Goal: Transaction & Acquisition: Purchase product/service

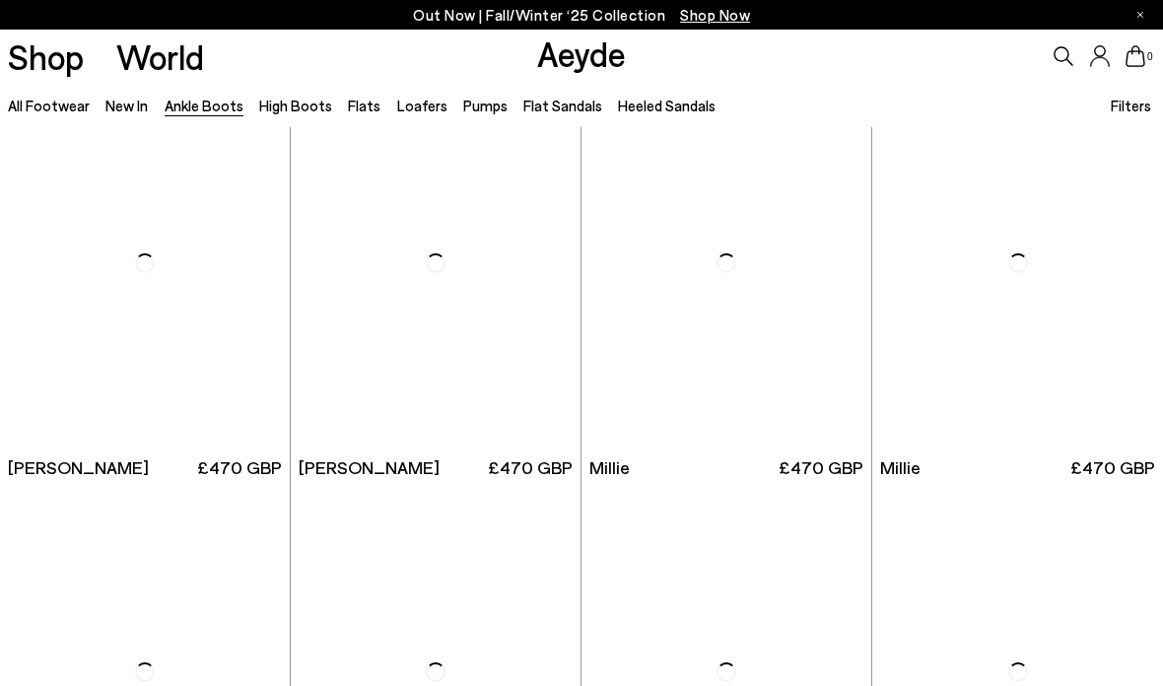
scroll to position [2941, 0]
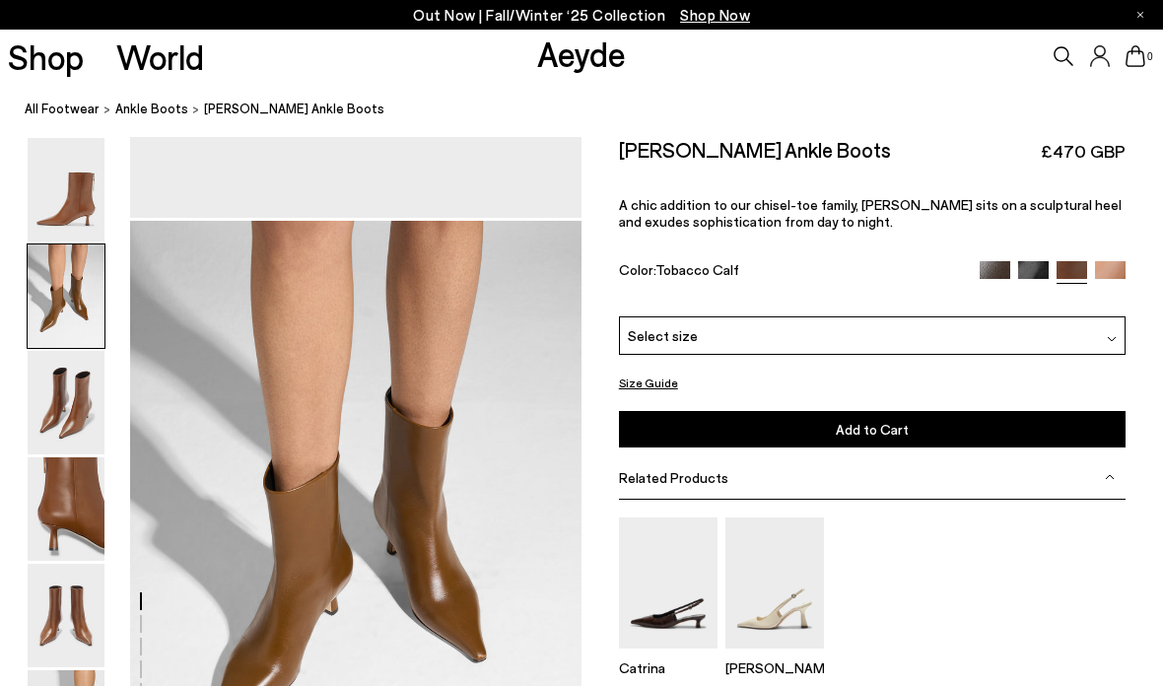
scroll to position [521, 0]
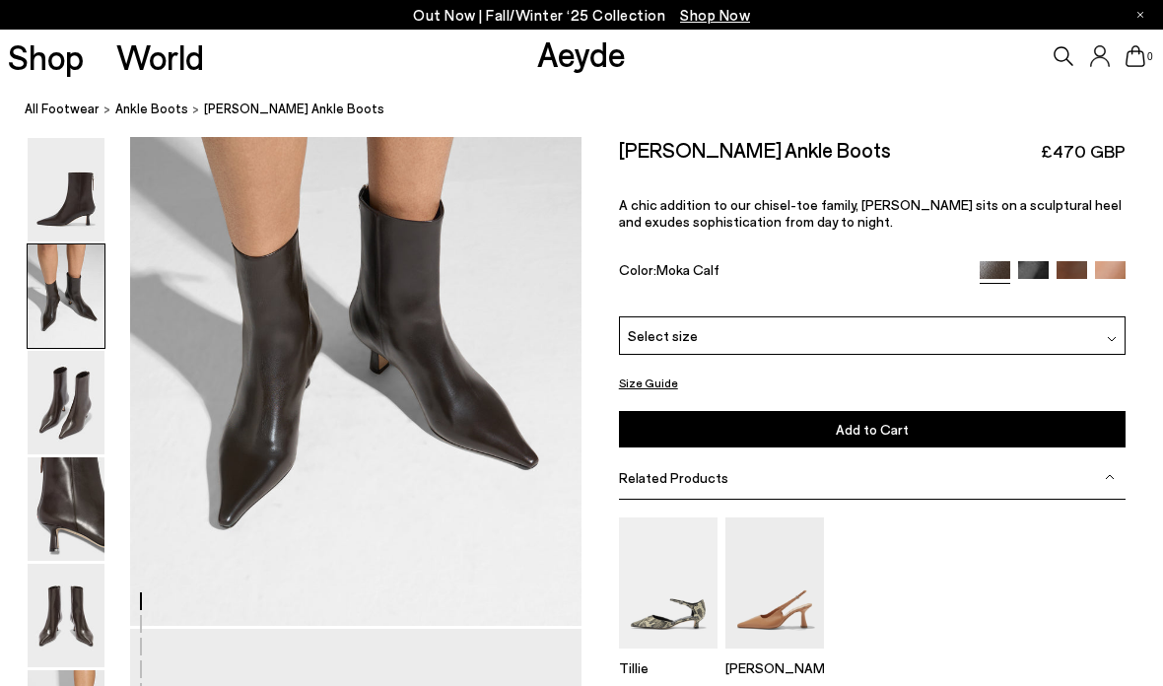
scroll to position [702, 0]
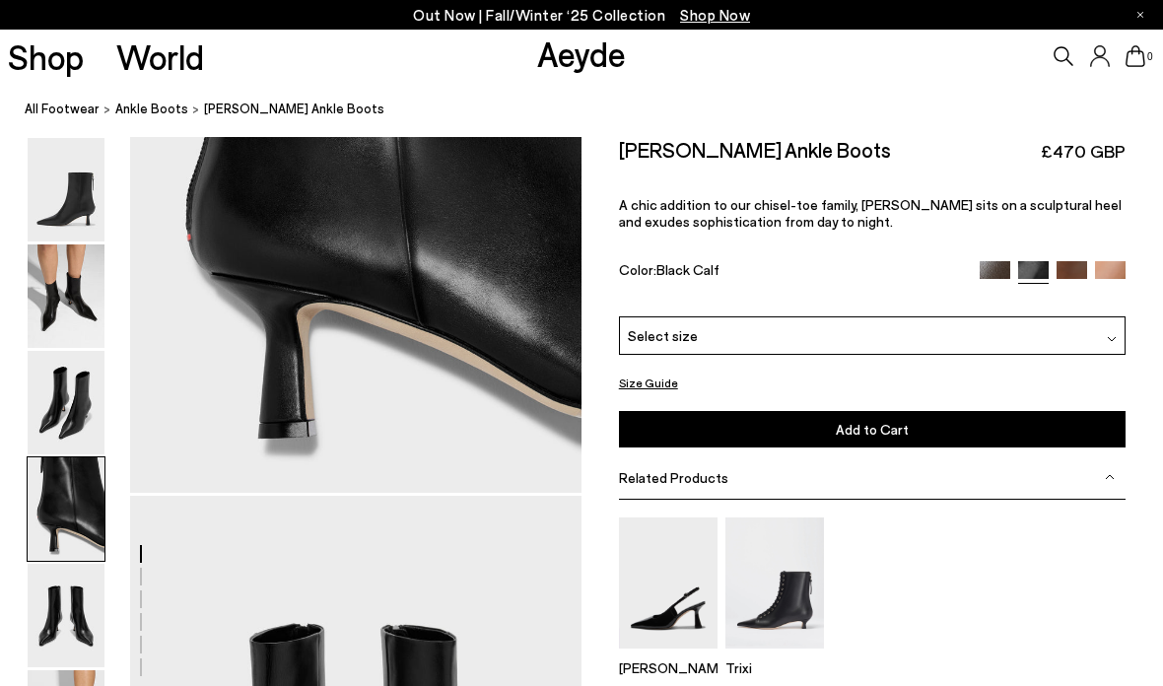
scroll to position [2061, 0]
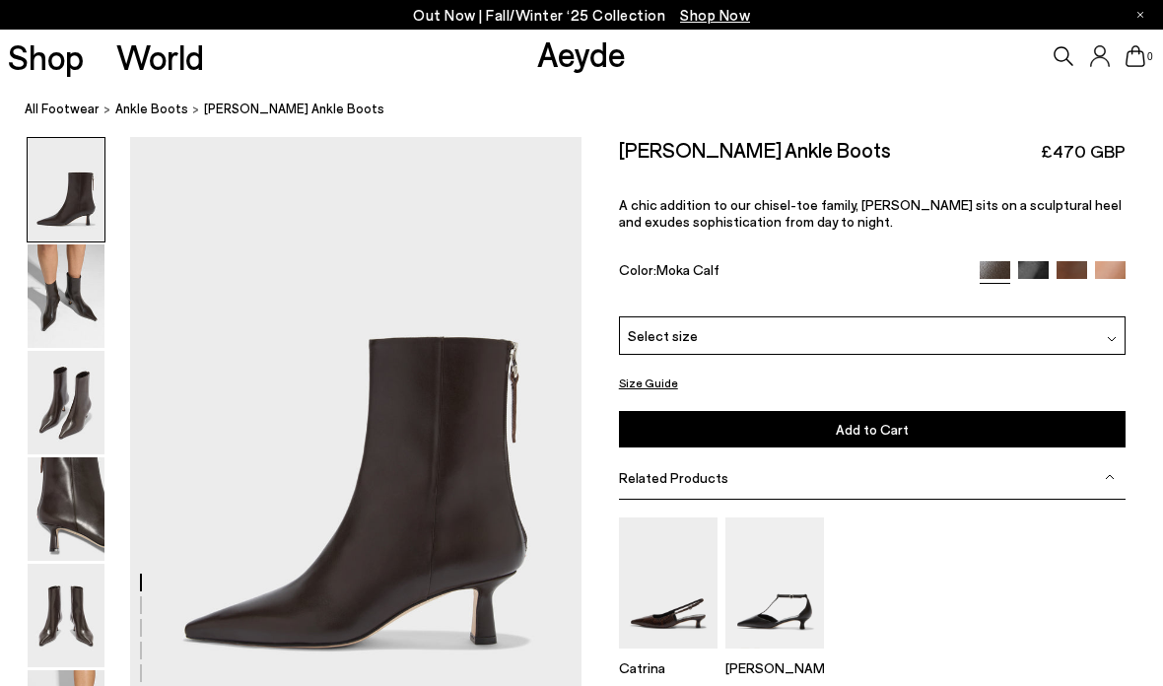
scroll to position [29, 0]
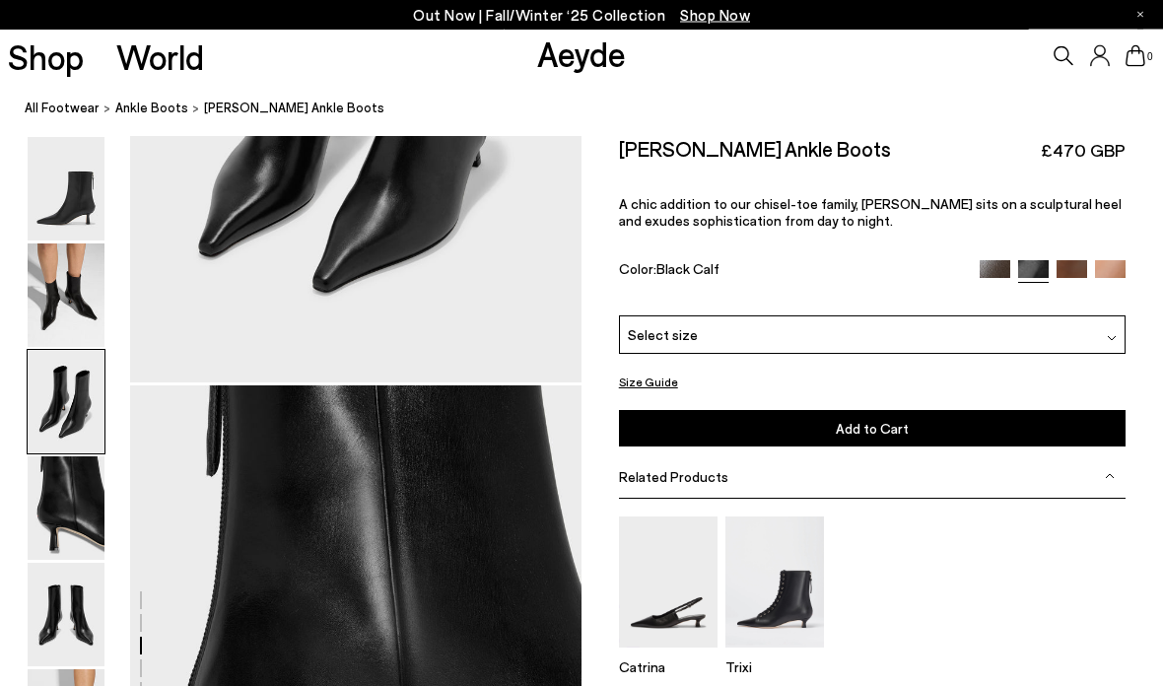
scroll to position [1608, 0]
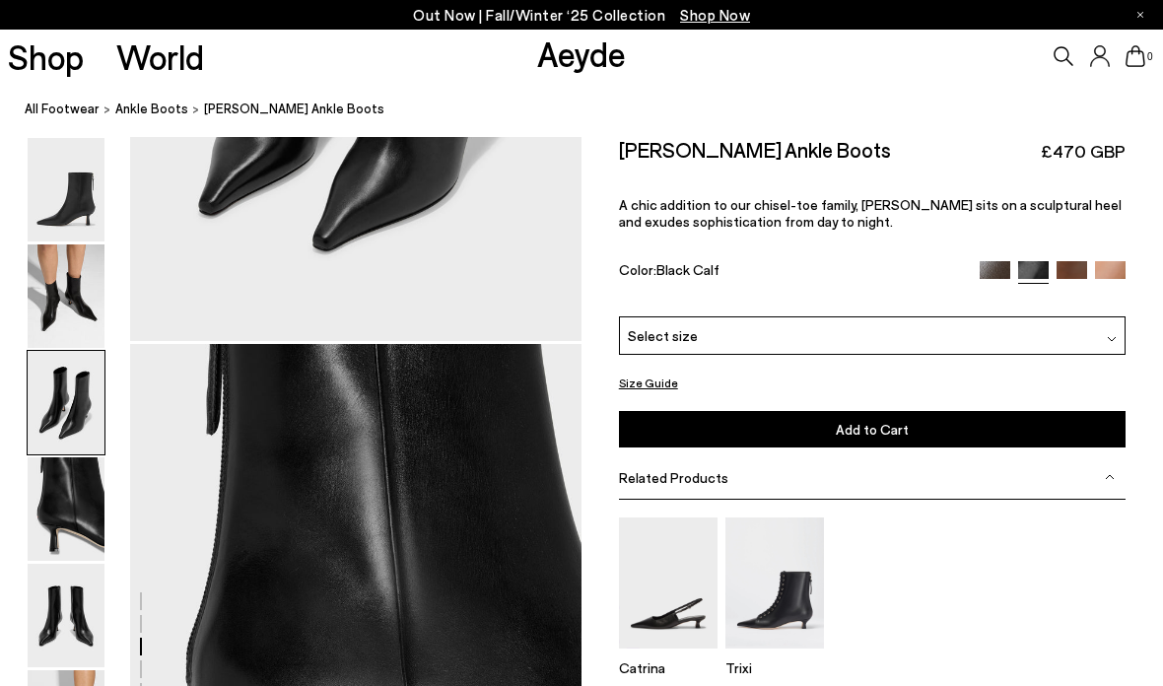
click at [85, 558] on img at bounding box center [66, 509] width 77 height 104
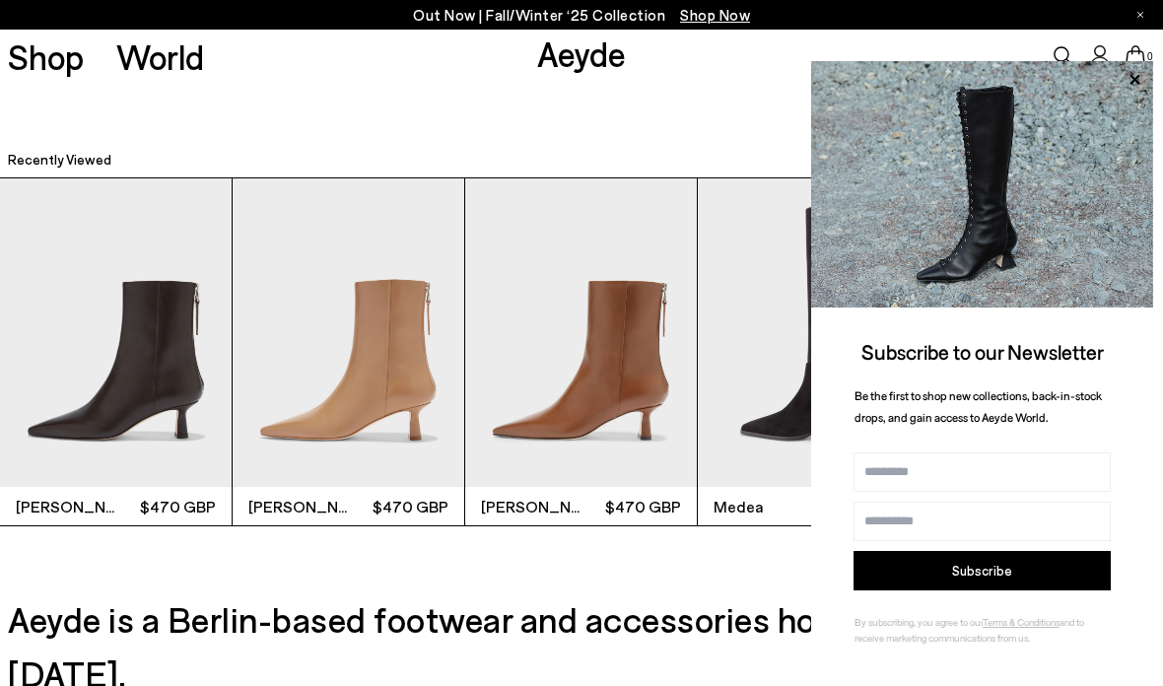
scroll to position [4792, 0]
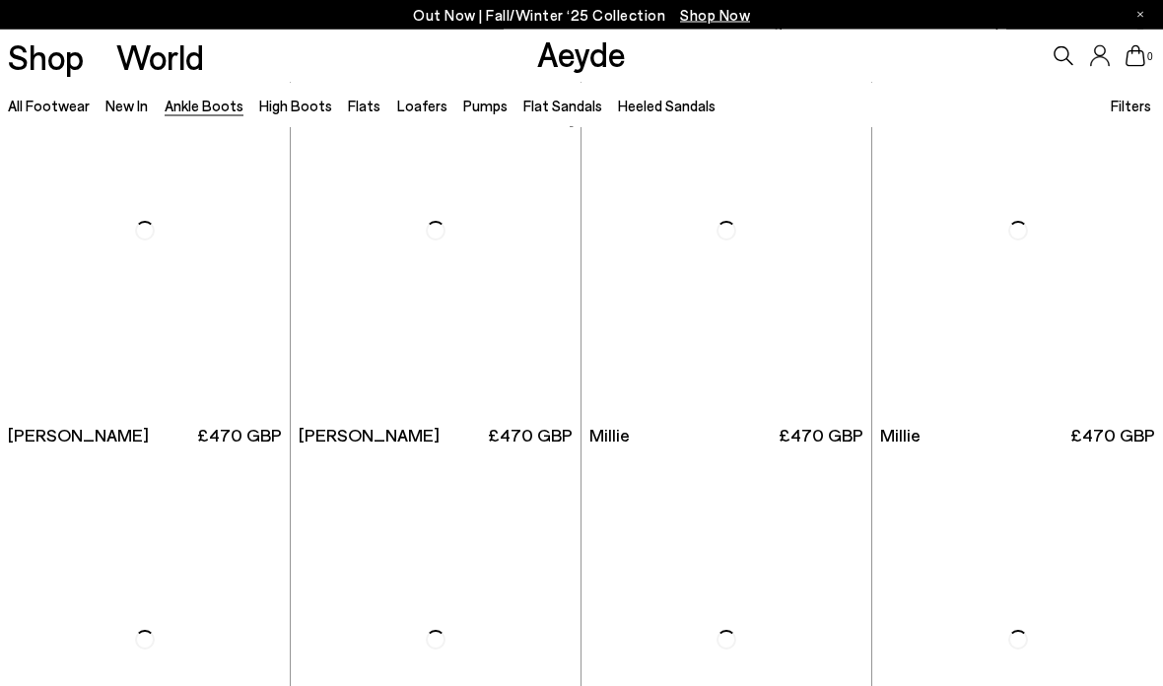
scroll to position [2942, 0]
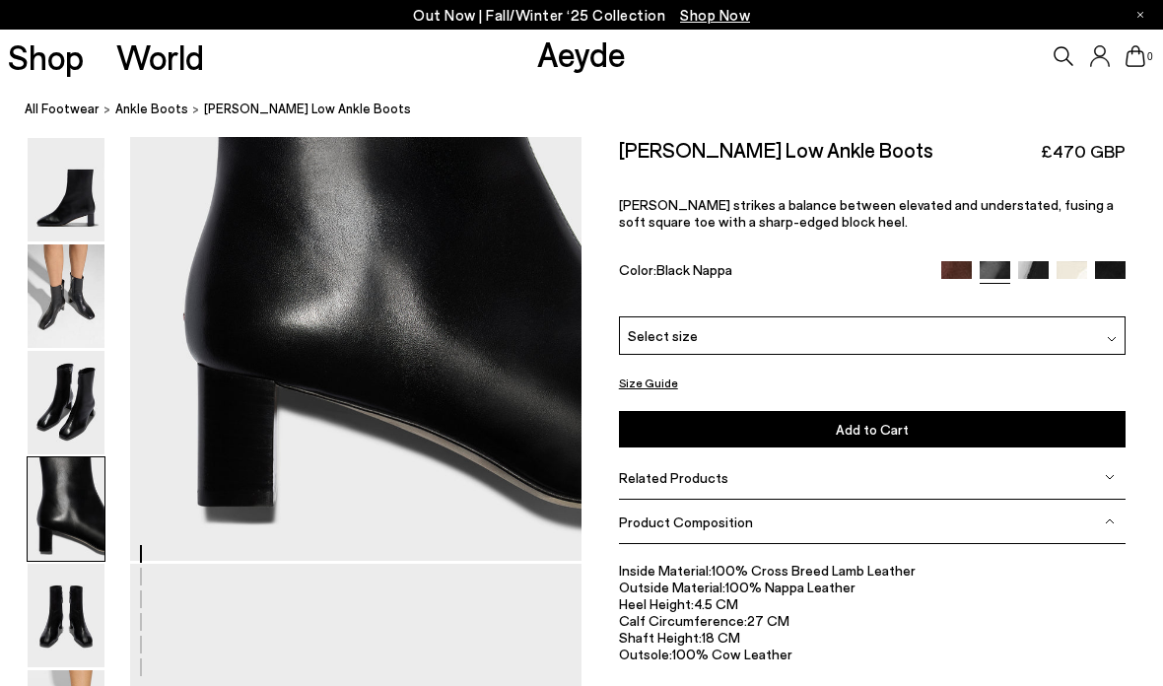
scroll to position [1978, 0]
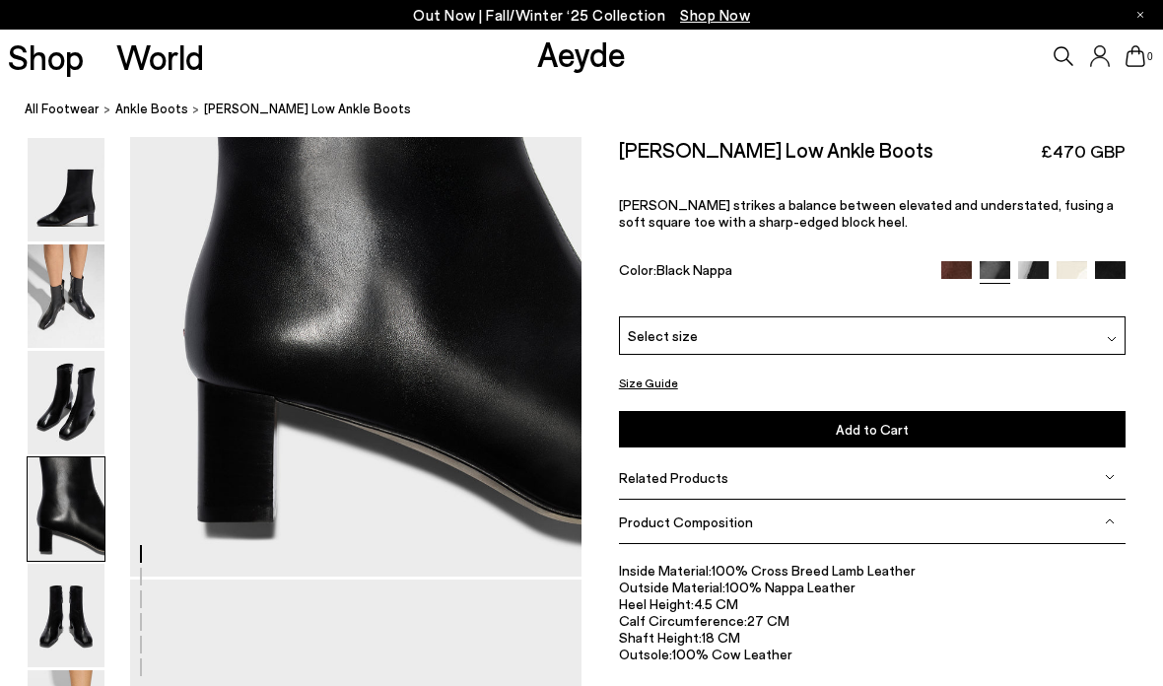
click at [150, 109] on span "ankle boots" at bounding box center [151, 109] width 73 height 16
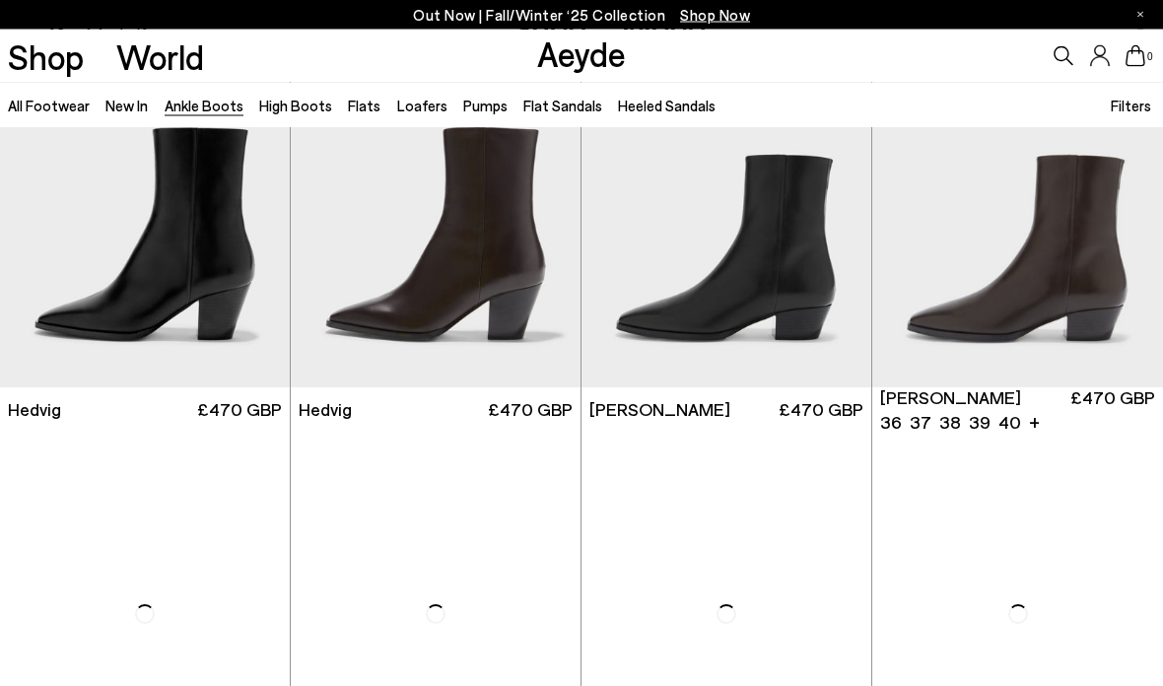
scroll to position [514, 0]
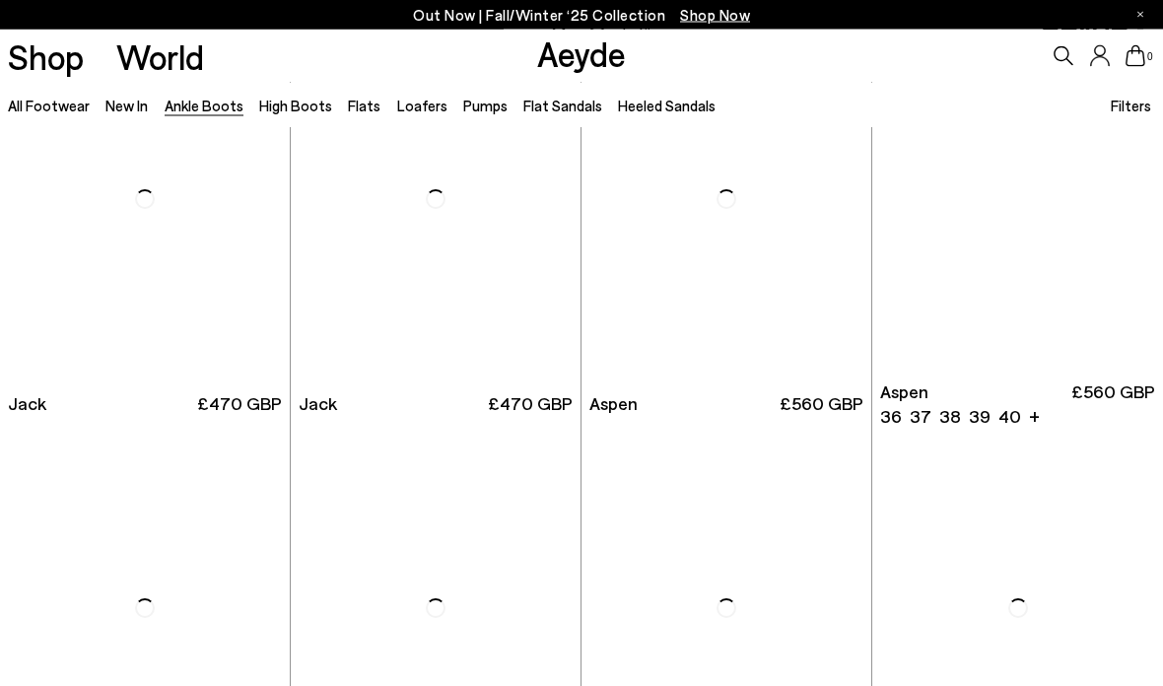
scroll to position [3798, 0]
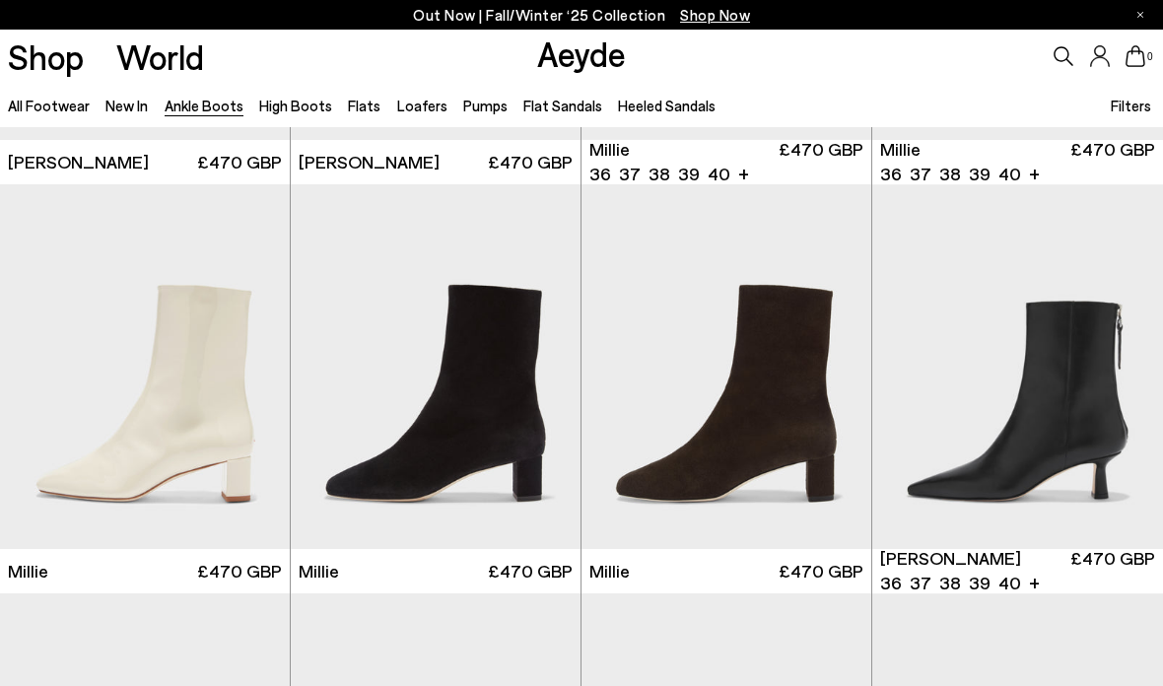
scroll to position [5641, 0]
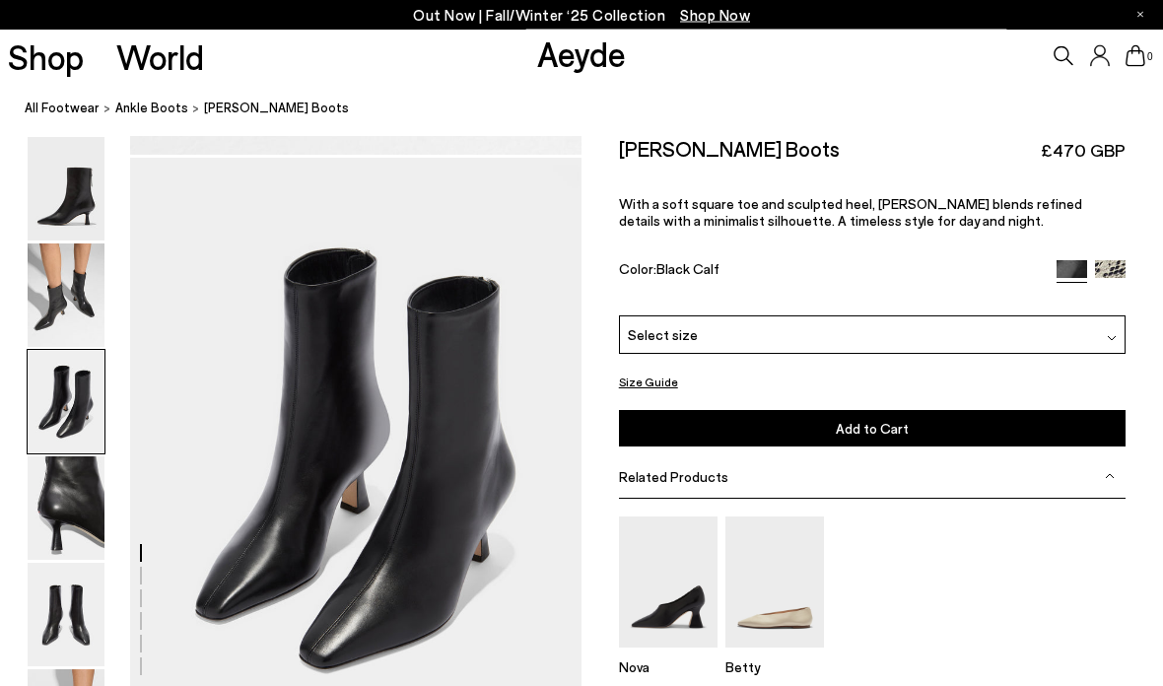
scroll to position [1188, 0]
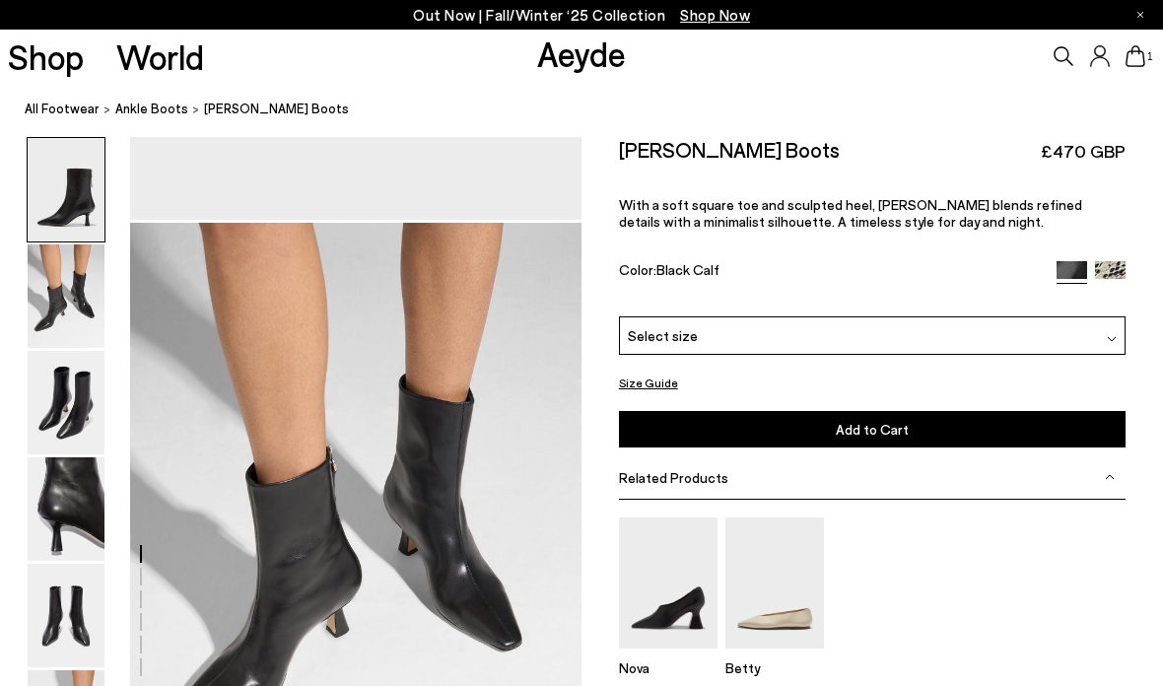
scroll to position [453, 0]
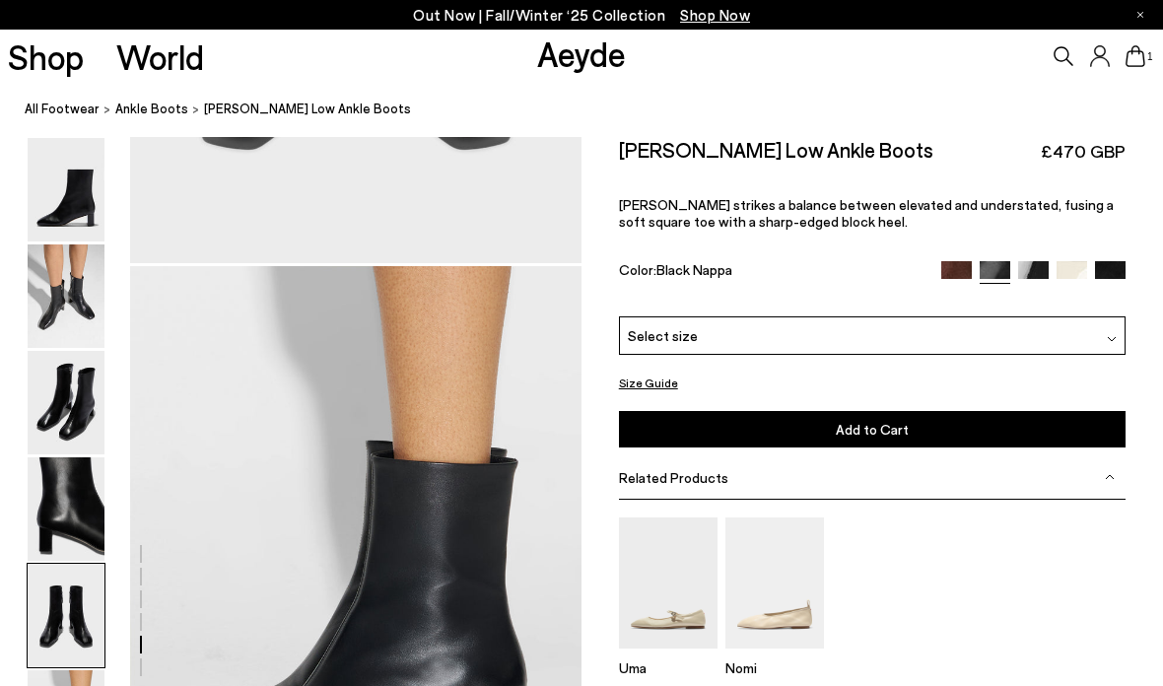
scroll to position [2836, 0]
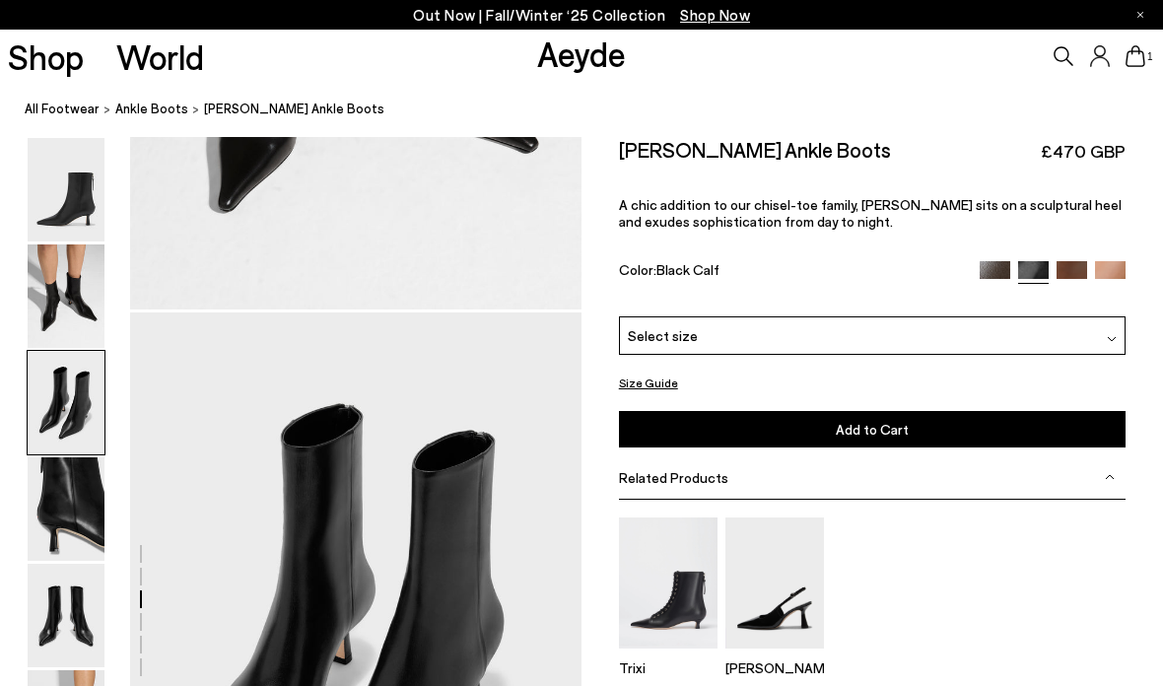
scroll to position [953, 0]
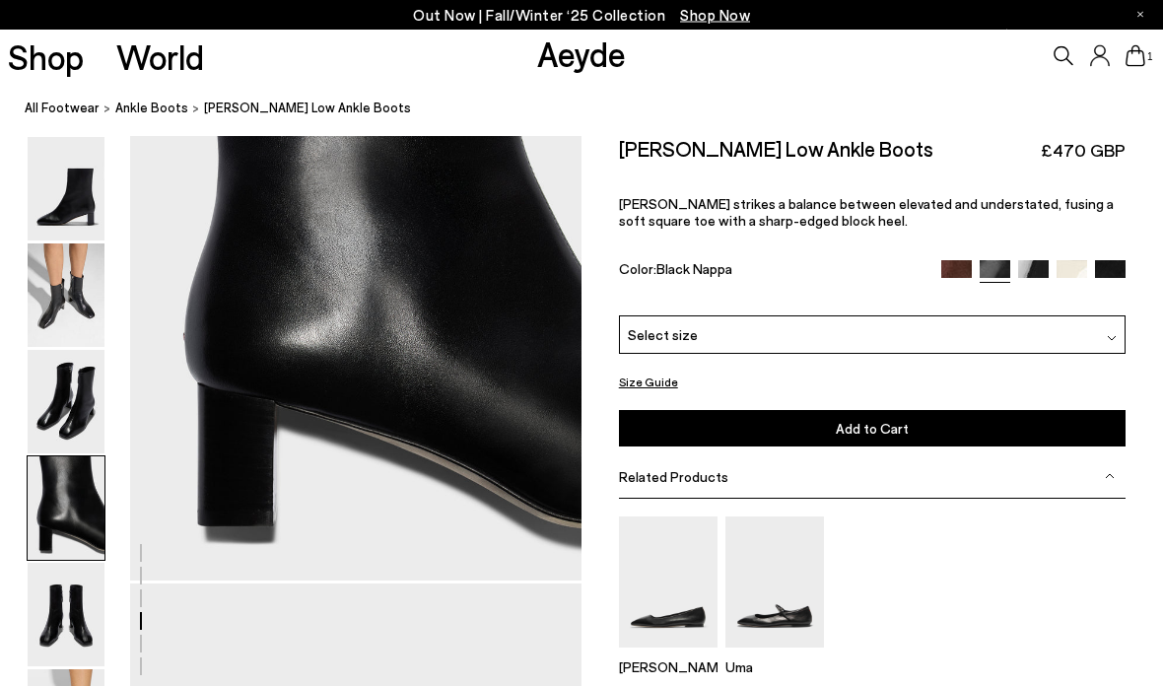
scroll to position [1913, 0]
